Goal: Task Accomplishment & Management: Use online tool/utility

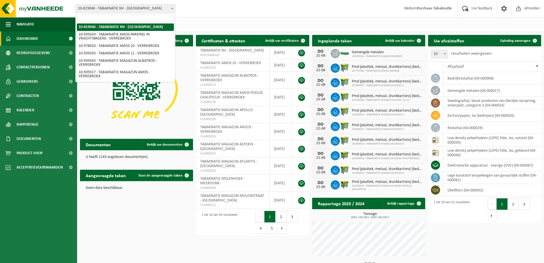
click at [108, 8] on span "10-819046 - TABAKNATIE NV - [GEOGRAPHIC_DATA]" at bounding box center [125, 9] width 99 height 8
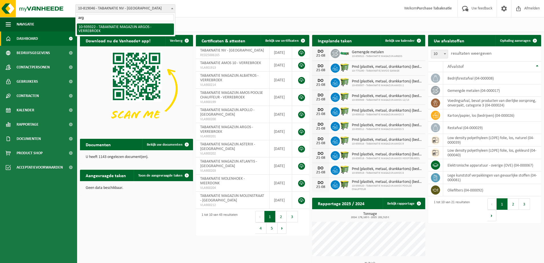
type input "argo"
select select "138349"
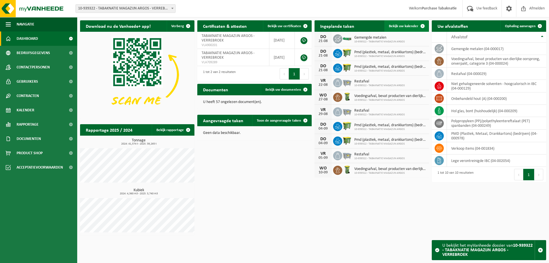
click at [396, 24] on link "Bekijk uw kalender" at bounding box center [406, 25] width 44 height 11
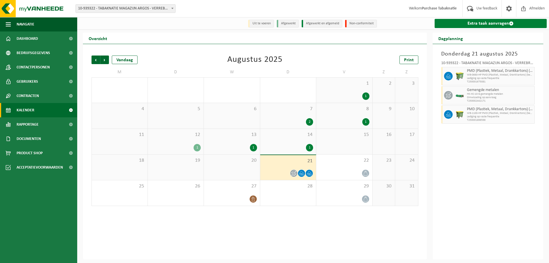
click at [463, 23] on link "Extra taak aanvragen" at bounding box center [490, 23] width 112 height 9
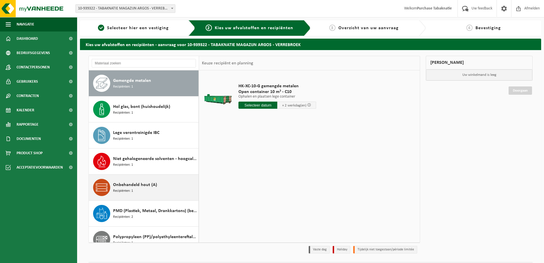
click at [143, 186] on span "Onbehandeld hout (A)" at bounding box center [135, 184] width 44 height 7
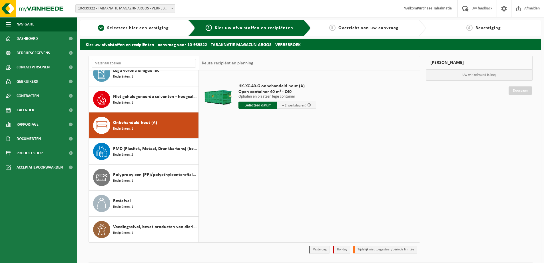
click at [269, 169] on div "HK-XC-40-G onbehandeld hout (A) Open container 40 m³ - C40 Ophalen en plaatsen …" at bounding box center [309, 155] width 221 height 171
